Goal: Task Accomplishment & Management: Use online tool/utility

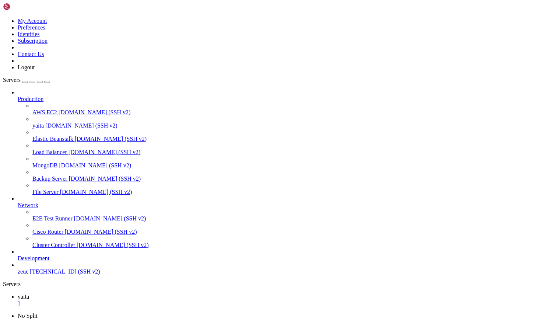
scroll to position [3, 1]
click at [61, 122] on span "[DOMAIN_NAME] (SSH v2)" at bounding box center [81, 125] width 72 height 6
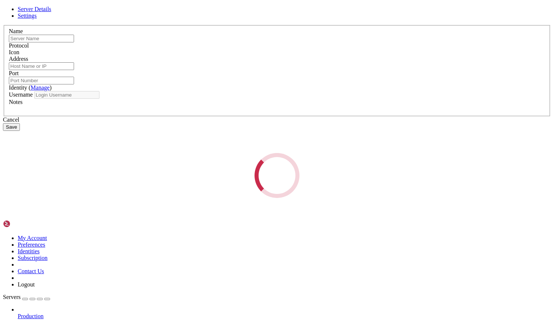
type input "yaita"
type input "[DOMAIN_NAME]"
type input "22"
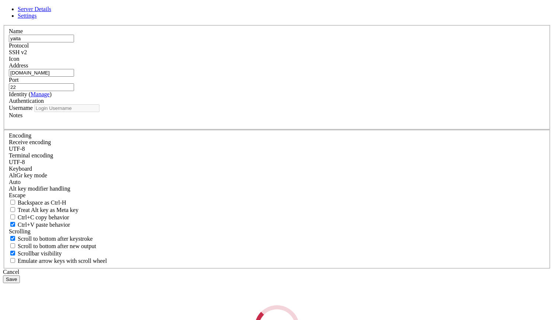
type input "ubuntu"
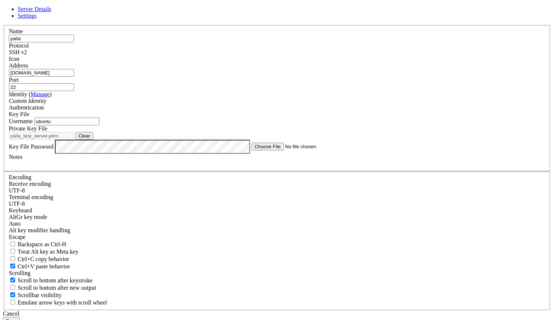
click at [74, 77] on input "[DOMAIN_NAME]" at bounding box center [41, 73] width 65 height 8
paste input "[URL][TECHNICAL_ID]"
click at [74, 77] on input "[URL][TECHNICAL_ID]" at bounding box center [41, 73] width 65 height 8
type input "[TECHNICAL_ID]"
click at [20, 317] on button "Save" at bounding box center [11, 321] width 17 height 8
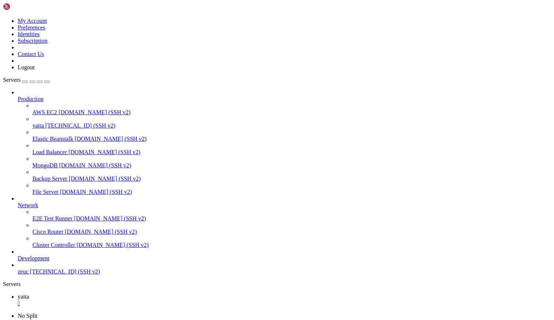
click at [54, 122] on span "[TECHNICAL_ID] (SSH v2)" at bounding box center [80, 125] width 70 height 6
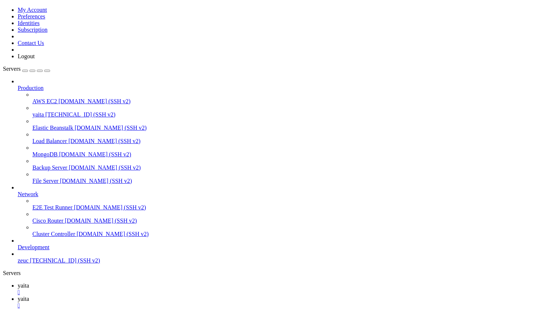
scroll to position [565, 0]
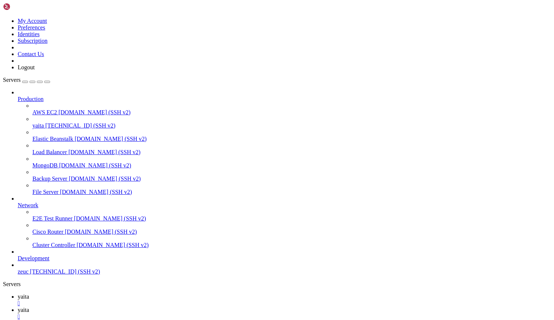
scroll to position [4735, 0]
drag, startPoint x: 28, startPoint y: 722, endPoint x: 116, endPoint y: 720, distance: 88.4
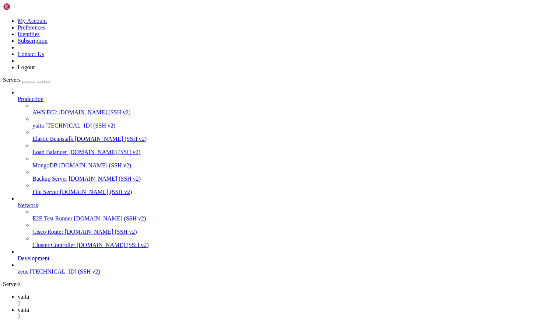
drag, startPoint x: 323, startPoint y: 820, endPoint x: 226, endPoint y: 795, distance: 99.7
drag, startPoint x: 200, startPoint y: 568, endPoint x: 365, endPoint y: 686, distance: 203.3
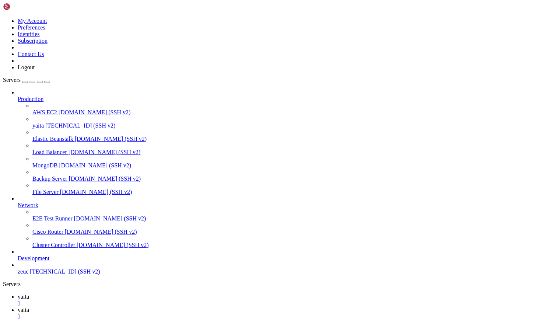
drag, startPoint x: 167, startPoint y: 677, endPoint x: 155, endPoint y: 791, distance: 113.7
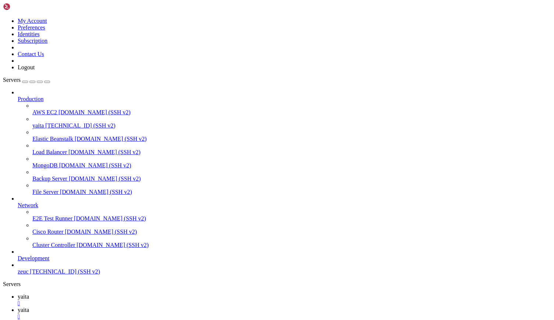
scroll to position [6338, 0]
drag, startPoint x: 190, startPoint y: 616, endPoint x: 132, endPoint y: 653, distance: 69.4
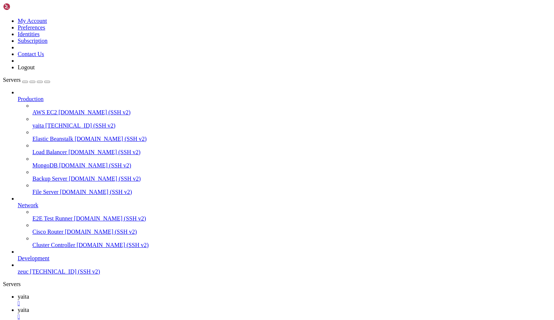
drag, startPoint x: 228, startPoint y: 576, endPoint x: 161, endPoint y: 599, distance: 70.7
drag, startPoint x: 185, startPoint y: 687, endPoint x: 154, endPoint y: 717, distance: 43.0
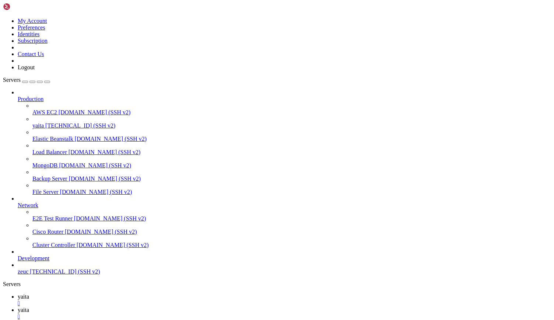
drag, startPoint x: 333, startPoint y: 672, endPoint x: 256, endPoint y: 726, distance: 93.9
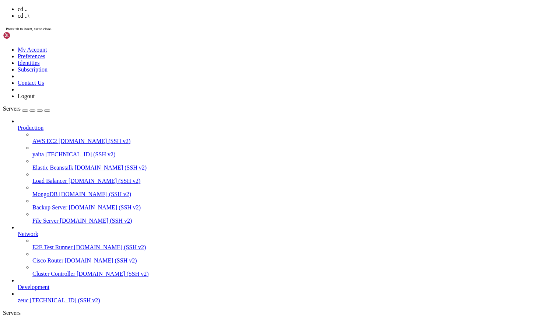
scroll to position [200, 0]
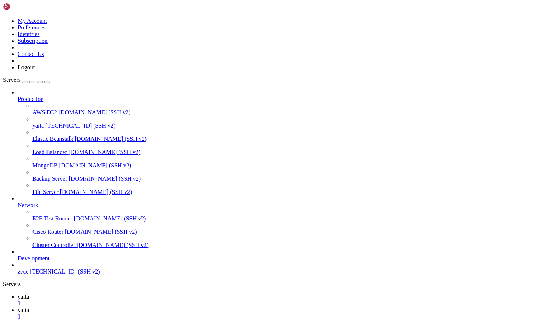
drag, startPoint x: 227, startPoint y: 798, endPoint x: 155, endPoint y: 795, distance: 71.2
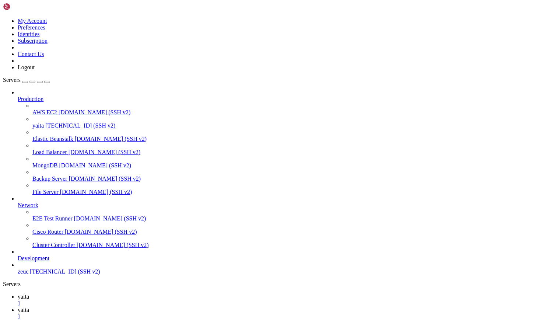
drag, startPoint x: 278, startPoint y: 760, endPoint x: 209, endPoint y: 799, distance: 79.0
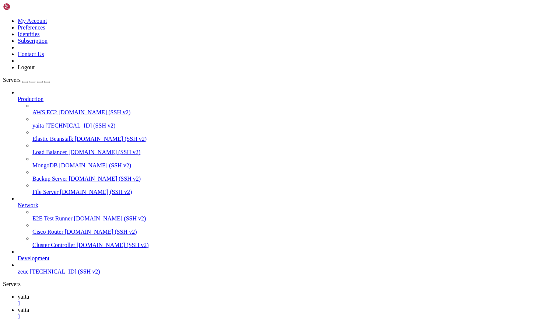
drag, startPoint x: 243, startPoint y: 667, endPoint x: 176, endPoint y: 687, distance: 70.0
drag, startPoint x: 28, startPoint y: 728, endPoint x: 155, endPoint y: 726, distance: 126.4
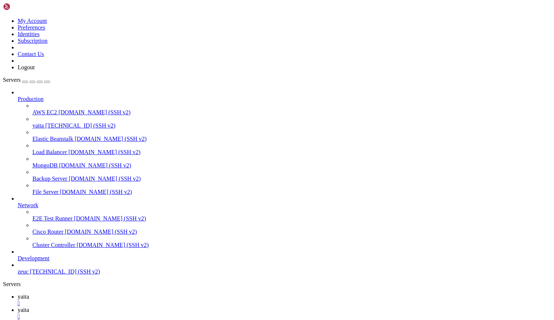
scroll to position [5054, 0]
